Goal: Task Accomplishment & Management: Manage account settings

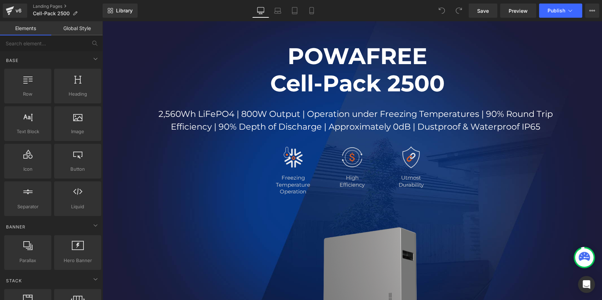
scroll to position [32, 0]
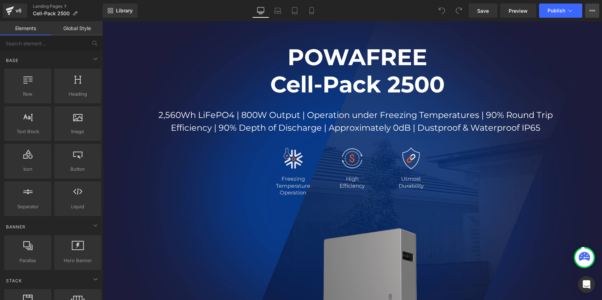
click at [593, 8] on icon at bounding box center [592, 11] width 6 height 6
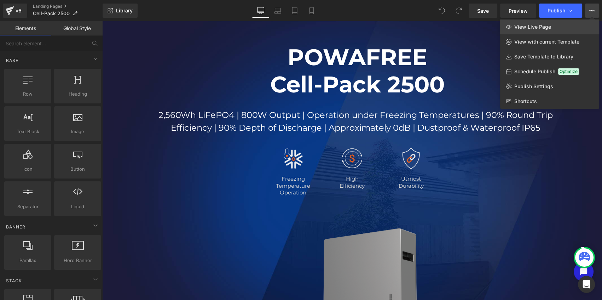
click at [534, 30] on span "View Live Page" at bounding box center [532, 27] width 37 height 6
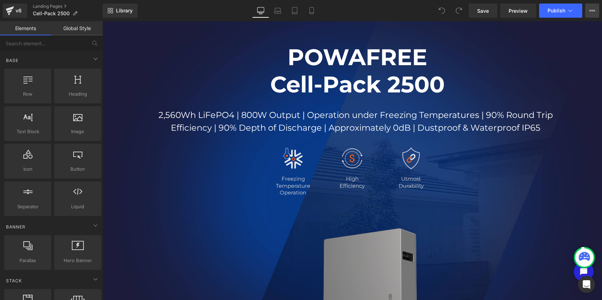
click at [593, 9] on icon at bounding box center [592, 11] width 6 height 6
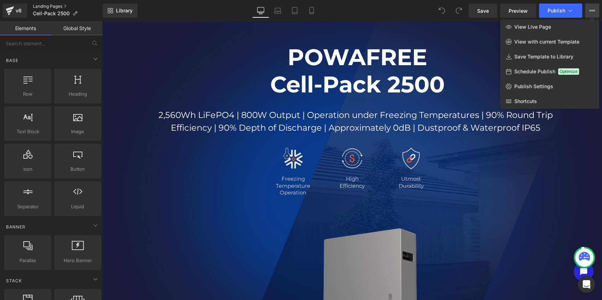
click at [46, 5] on link "Landing Pages" at bounding box center [68, 7] width 70 height 6
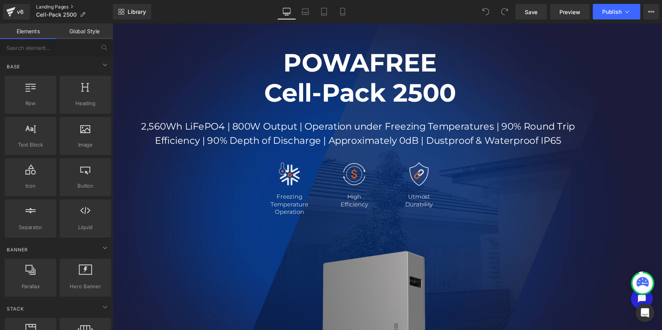
scroll to position [32, 0]
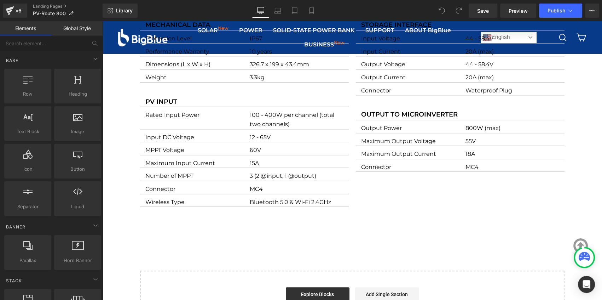
scroll to position [868, 0]
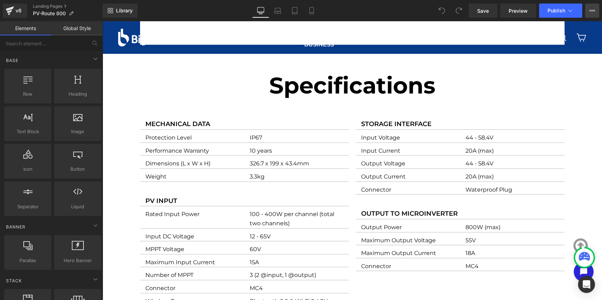
click at [593, 11] on icon at bounding box center [593, 10] width 2 height 1
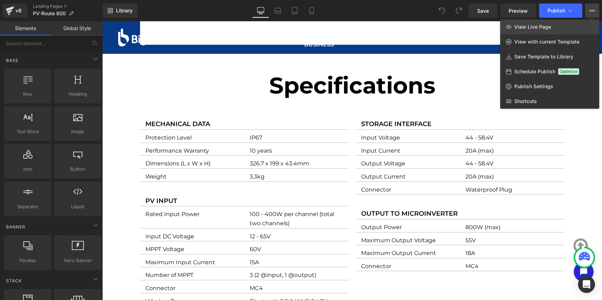
click at [554, 28] on link "View Live Page" at bounding box center [549, 26] width 99 height 15
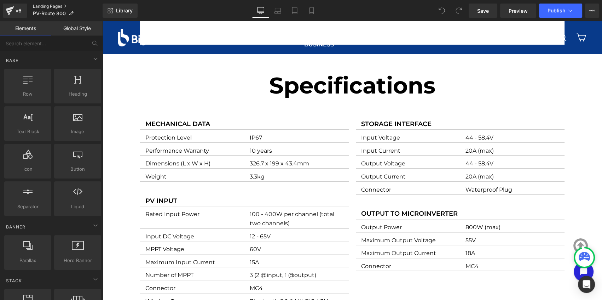
click at [44, 7] on link "Landing Pages" at bounding box center [68, 7] width 70 height 6
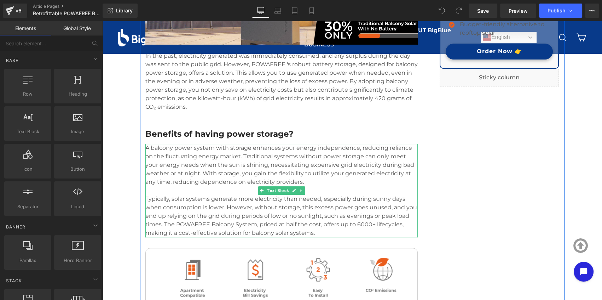
scroll to position [418, 0]
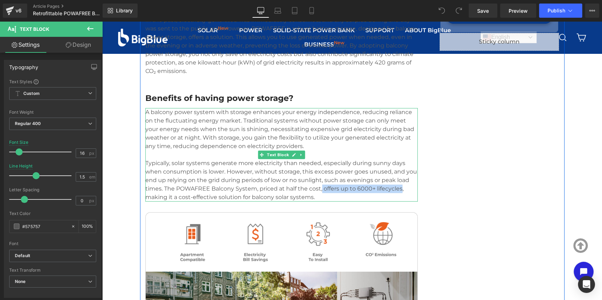
drag, startPoint x: 320, startPoint y: 189, endPoint x: 399, endPoint y: 191, distance: 79.3
click at [399, 191] on p "Typically, solar systems generate more electricity than needed, especially duri…" at bounding box center [281, 180] width 272 height 42
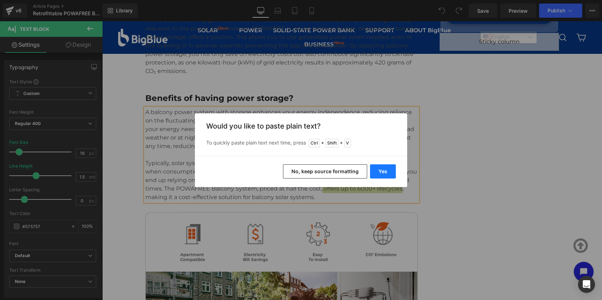
click at [387, 172] on button "Yes" at bounding box center [383, 171] width 26 height 14
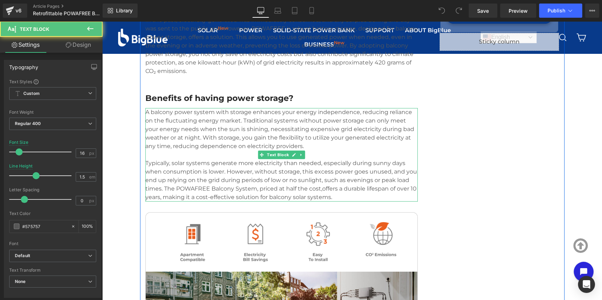
click at [321, 188] on p "Typically, solar systems generate more electricity than needed, especially duri…" at bounding box center [281, 180] width 272 height 42
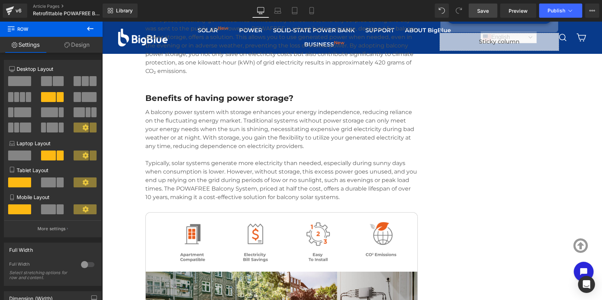
click at [488, 10] on span "Save" at bounding box center [483, 10] width 12 height 7
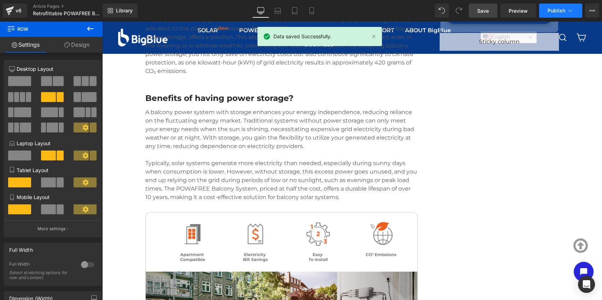
click at [566, 12] on button "Publish" at bounding box center [560, 11] width 43 height 14
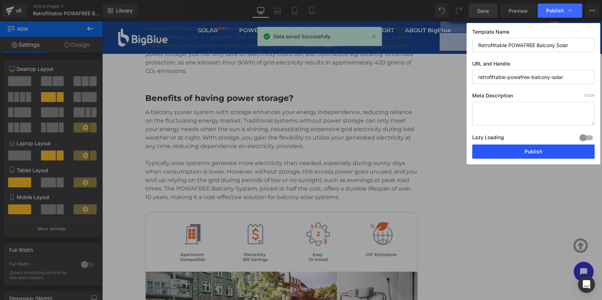
click at [542, 150] on button "Publish" at bounding box center [533, 151] width 122 height 14
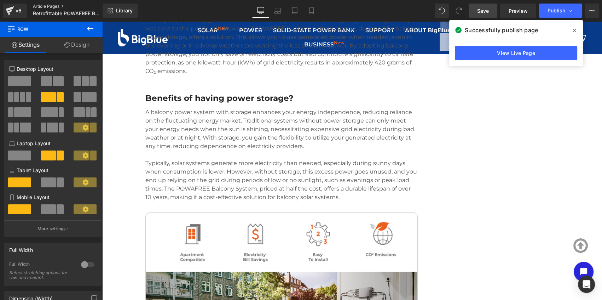
click at [36, 4] on link "Article Pages" at bounding box center [73, 7] width 81 height 6
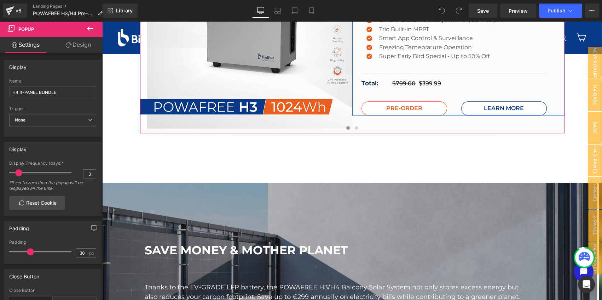
scroll to position [900, 0]
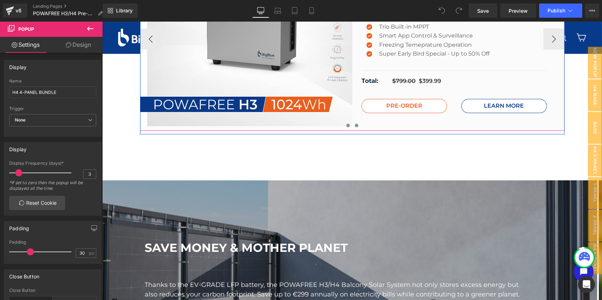
click at [355, 124] on span at bounding box center [357, 125] width 4 height 4
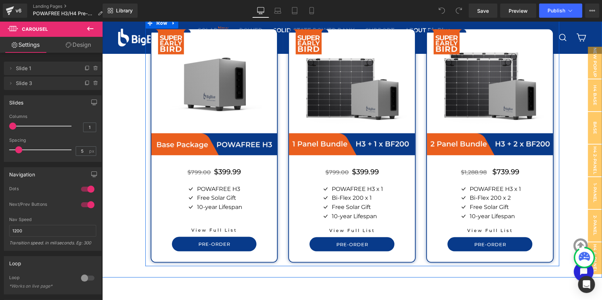
scroll to position [1511, 0]
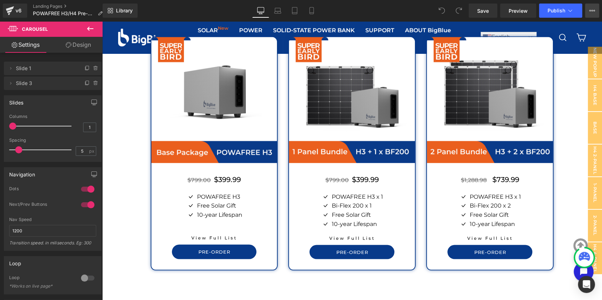
click at [589, 12] on icon at bounding box center [592, 11] width 6 height 6
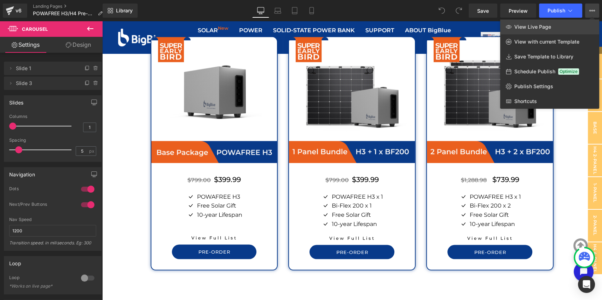
click at [555, 25] on link "View Live Page" at bounding box center [549, 26] width 99 height 15
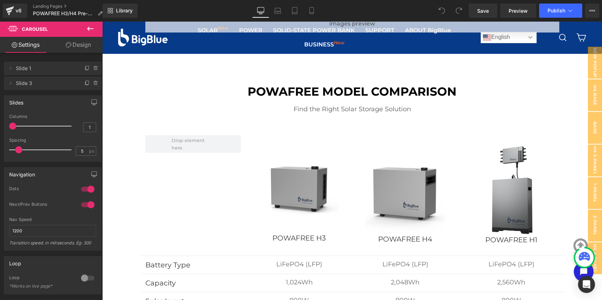
scroll to position [1897, 0]
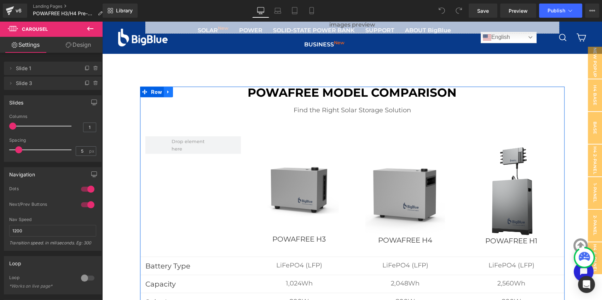
click at [167, 92] on icon at bounding box center [167, 91] width 1 height 3
click at [167, 89] on icon at bounding box center [168, 91] width 5 height 5
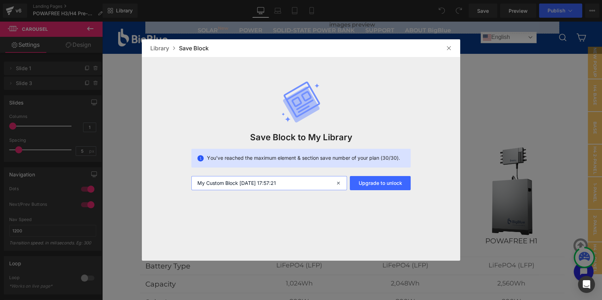
drag, startPoint x: 304, startPoint y: 182, endPoint x: 160, endPoint y: 182, distance: 144.0
click at [160, 182] on div "Save Block to My Library You’ve reached the maximum element & section save numb…" at bounding box center [301, 123] width 318 height 133
type input "H"
type input "POWA"
click at [198, 49] on div "Save Block" at bounding box center [194, 48] width 30 height 8
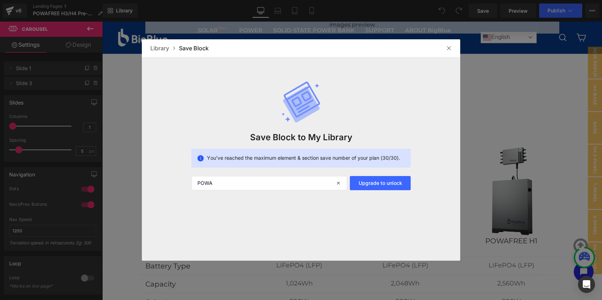
click at [451, 46] on img at bounding box center [449, 48] width 6 height 6
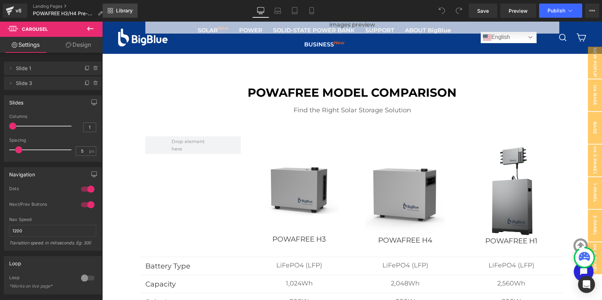
click at [117, 8] on span "Library" at bounding box center [124, 10] width 17 height 6
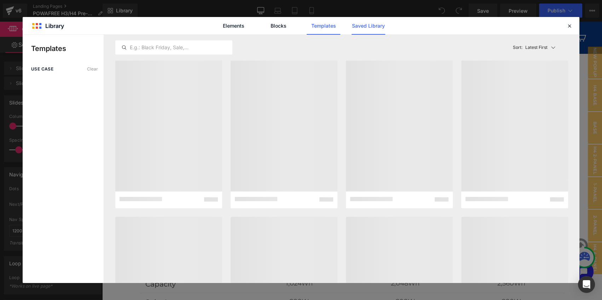
click at [365, 28] on link "Saved Library" at bounding box center [369, 26] width 34 height 18
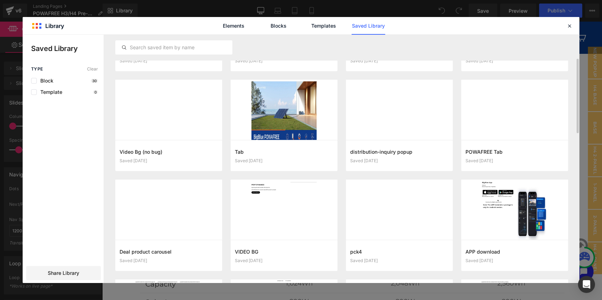
scroll to position [128, 0]
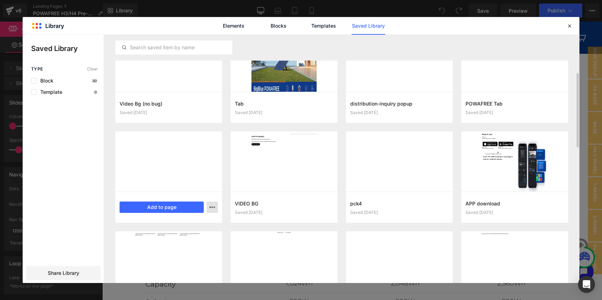
click at [216, 208] on button "button" at bounding box center [212, 206] width 11 height 11
click at [166, 237] on p "Delete" at bounding box center [158, 238] width 15 height 6
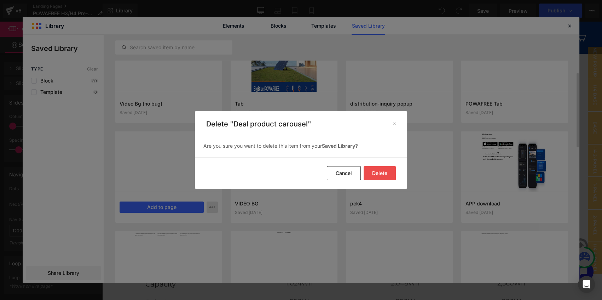
click at [380, 171] on button "Delete" at bounding box center [380, 173] width 32 height 14
click at [378, 173] on button "Delete" at bounding box center [380, 173] width 32 height 14
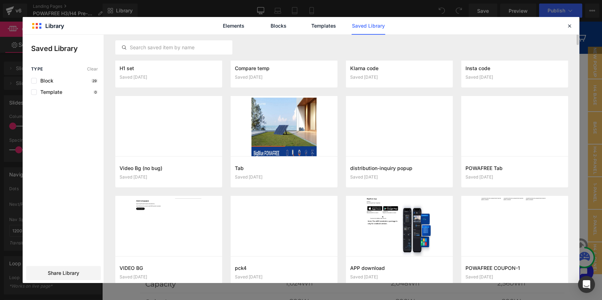
scroll to position [0, 0]
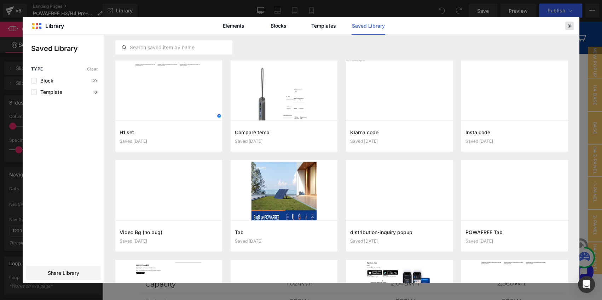
click at [570, 26] on icon at bounding box center [569, 26] width 6 height 6
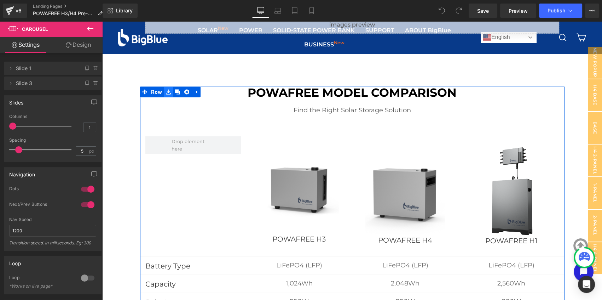
click at [167, 92] on icon at bounding box center [168, 91] width 5 height 5
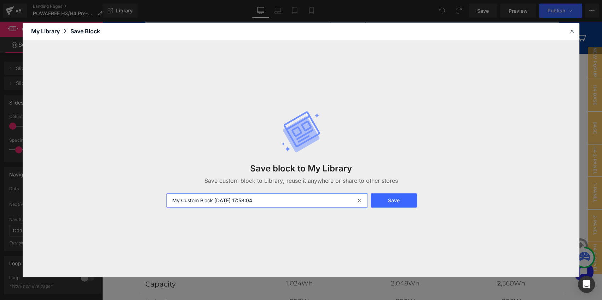
click at [74, 198] on div "Save block to My Library Save custom block to Library, reuse it anywhere or sha…" at bounding box center [301, 158] width 557 height 237
type input "powafree h compared"
click at [399, 199] on button "Save" at bounding box center [394, 200] width 46 height 14
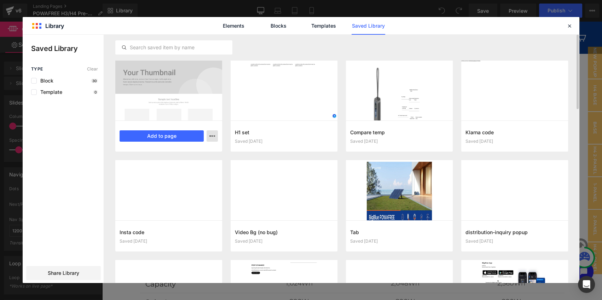
click at [212, 134] on icon "button" at bounding box center [212, 136] width 6 height 6
click at [170, 154] on p "Rename" at bounding box center [160, 151] width 19 height 6
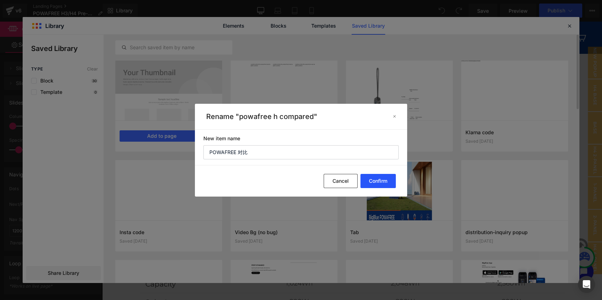
type input "POWAFREE 对比"
click at [374, 180] on button "Confirm" at bounding box center [378, 181] width 35 height 14
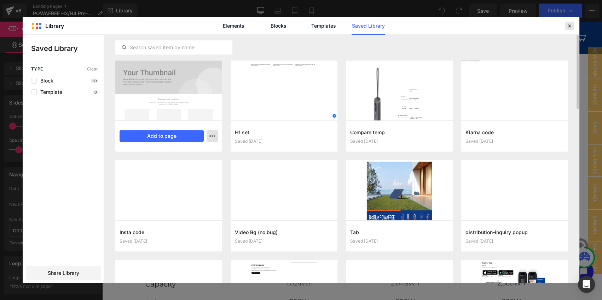
click at [570, 25] on icon at bounding box center [569, 26] width 6 height 6
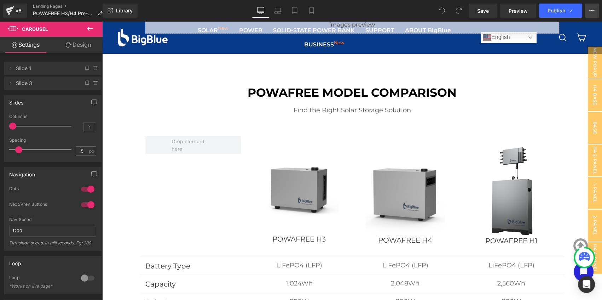
click at [592, 11] on icon at bounding box center [593, 10] width 2 height 1
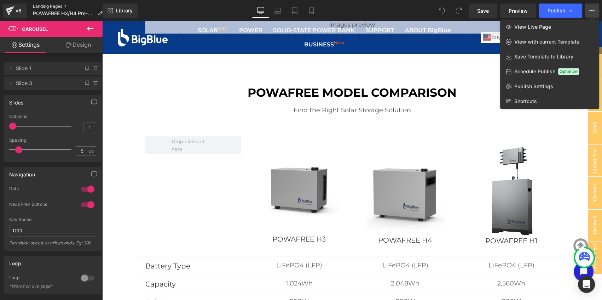
click at [53, 4] on link "Landing Pages" at bounding box center [70, 7] width 75 height 6
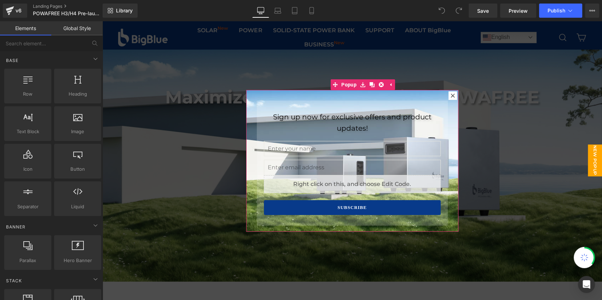
click at [451, 93] on icon at bounding box center [453, 95] width 4 height 4
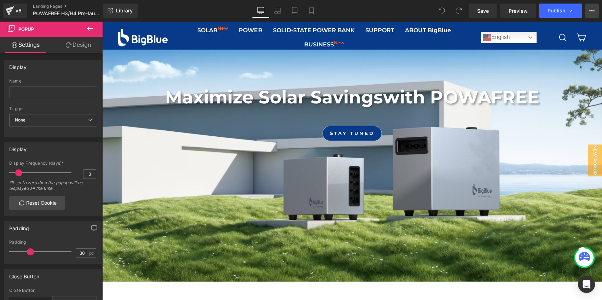
click at [594, 12] on icon at bounding box center [592, 11] width 6 height 6
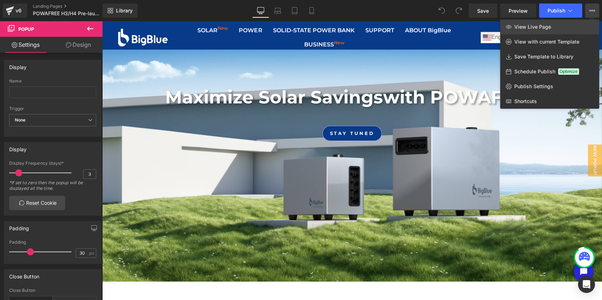
click at [551, 27] on link "View Live Page" at bounding box center [549, 26] width 99 height 15
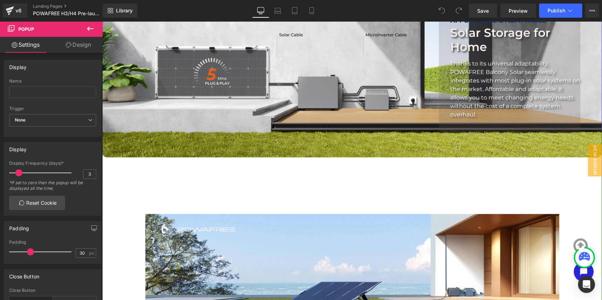
scroll to position [579, 0]
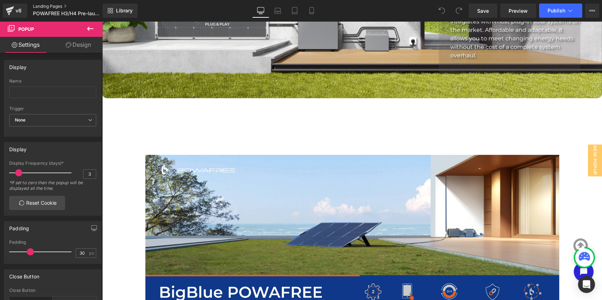
click at [55, 6] on link "Landing Pages" at bounding box center [73, 7] width 81 height 6
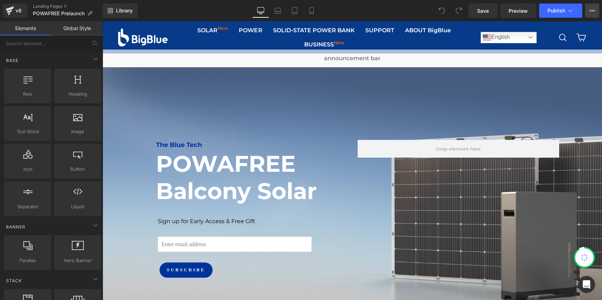
click at [592, 13] on icon at bounding box center [592, 11] width 6 height 6
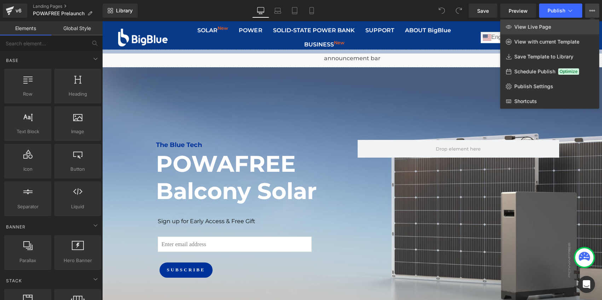
click at [569, 25] on link "View Live Page" at bounding box center [549, 26] width 99 height 15
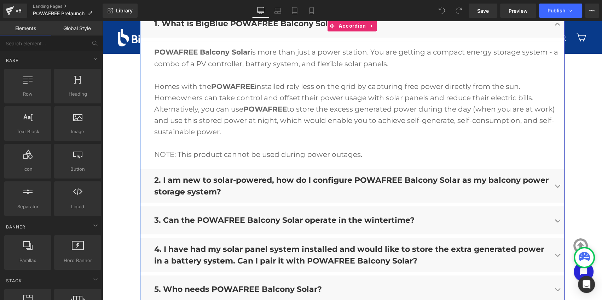
scroll to position [1608, 0]
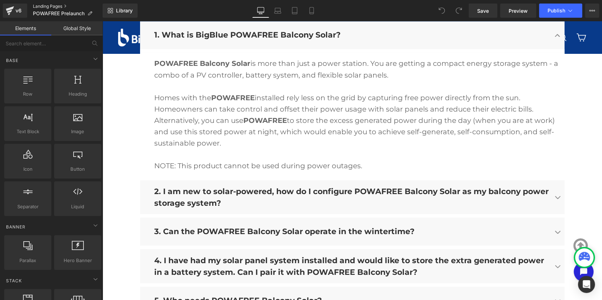
click at [55, 6] on link "Landing Pages" at bounding box center [68, 7] width 70 height 6
